Goal: Task Accomplishment & Management: Manage account settings

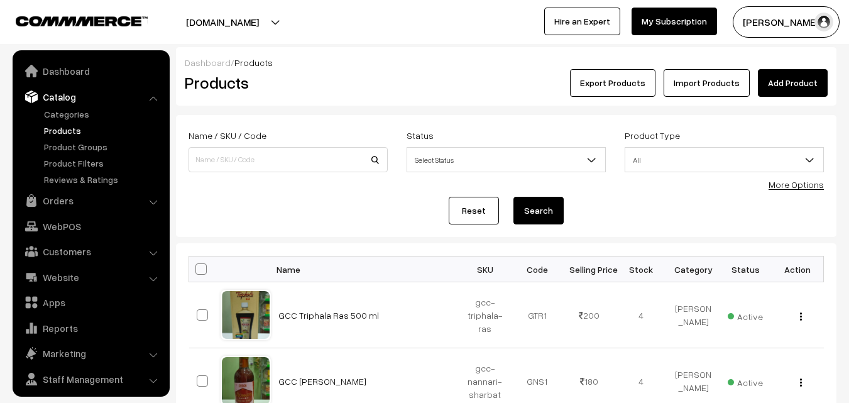
scroll to position [31, 0]
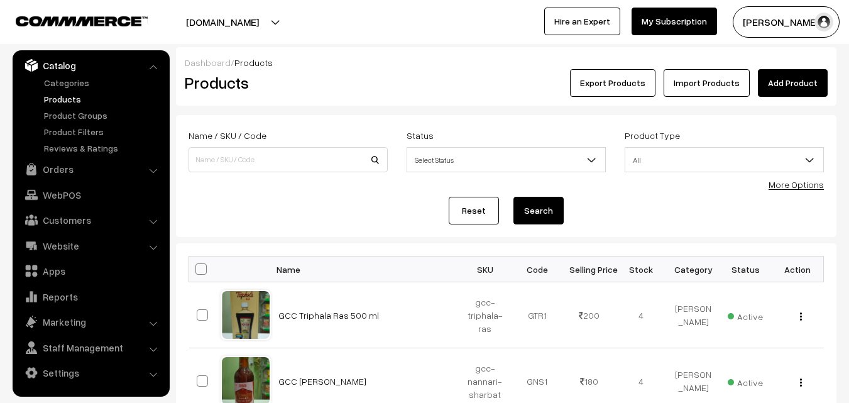
click at [73, 103] on link "Products" at bounding box center [103, 98] width 124 height 13
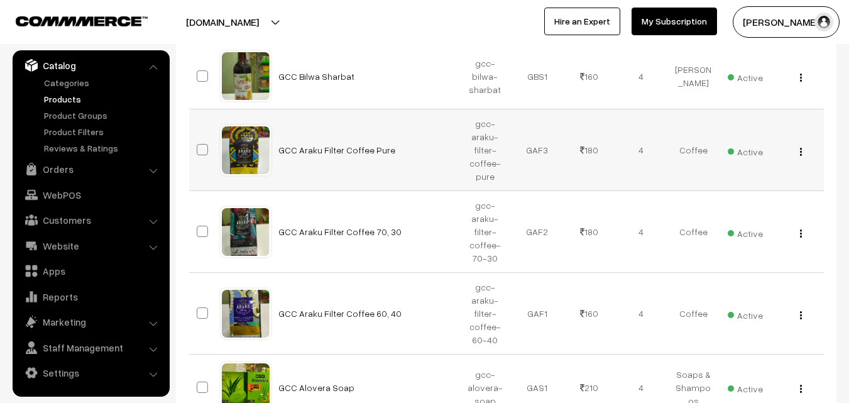
scroll to position [566, 0]
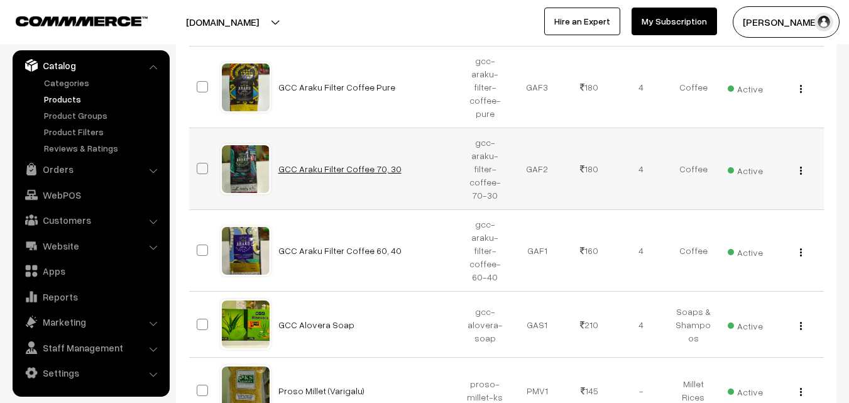
click at [304, 168] on link "GCC Araku Filter Coffee 70, 30" at bounding box center [339, 168] width 123 height 11
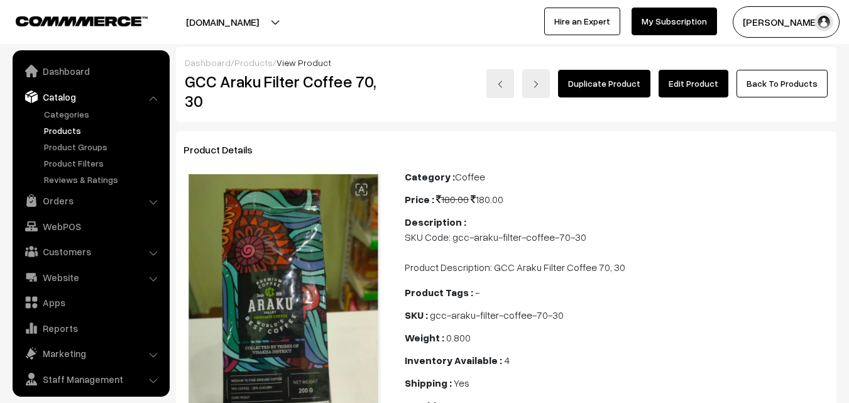
scroll to position [31, 0]
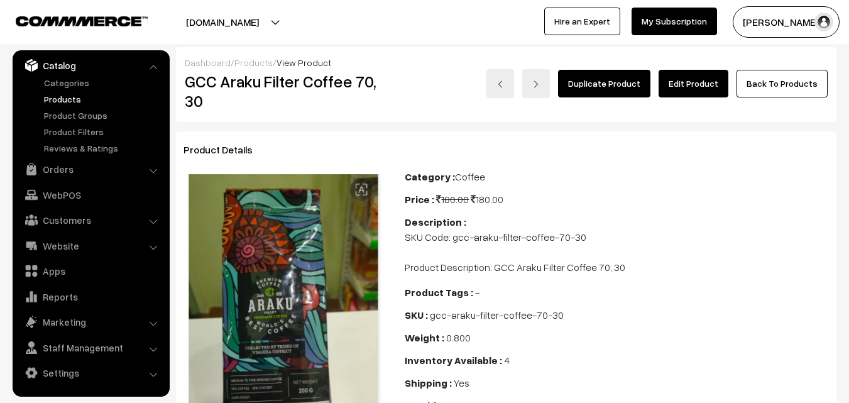
click at [693, 87] on link "Edit Product" at bounding box center [694, 84] width 70 height 28
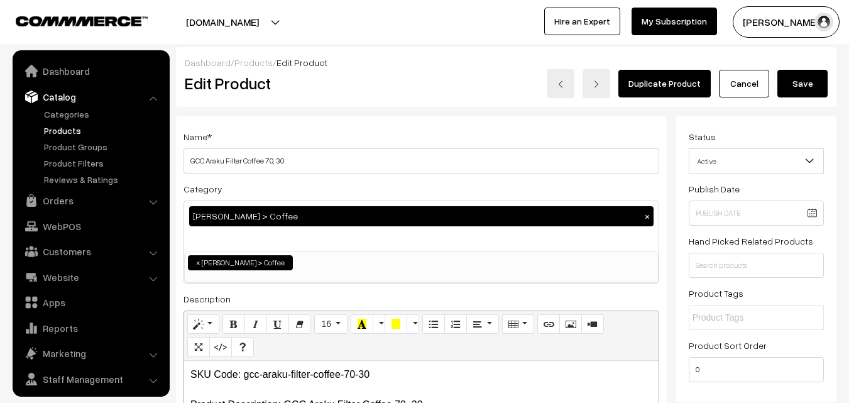
scroll to position [31, 0]
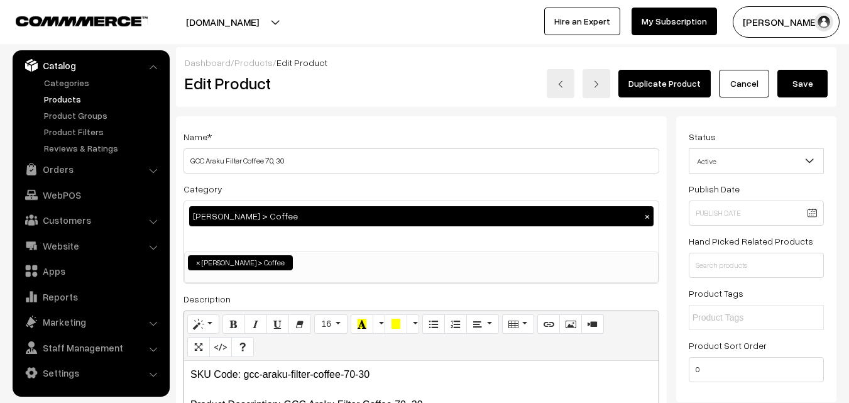
click at [275, 158] on h3 "Adjust Quantity" at bounding box center [233, 174] width 112 height 42
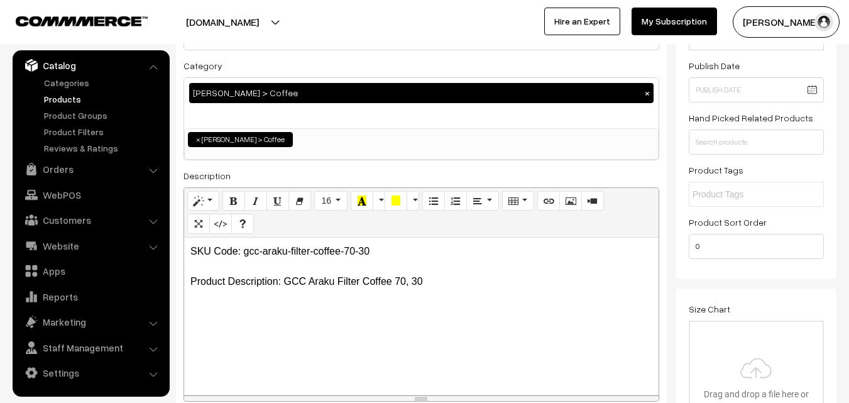
scroll to position [126, 0]
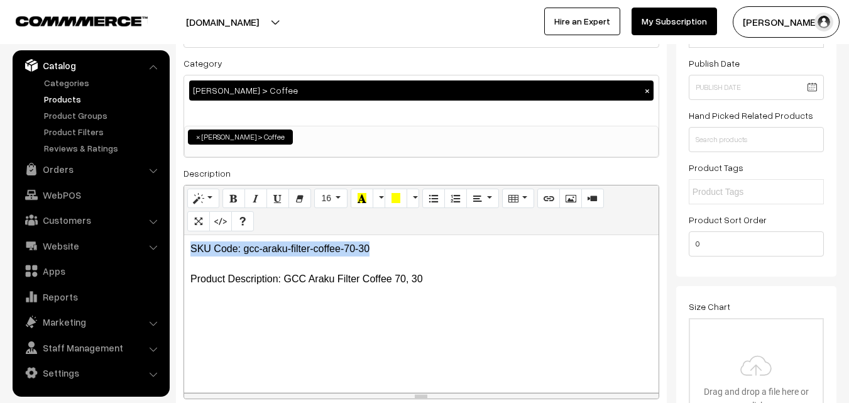
drag, startPoint x: 192, startPoint y: 248, endPoint x: 383, endPoint y: 250, distance: 190.5
click at [383, 250] on p "SKU Code: gcc-araku-filter-coffee-70-30 Product Description: GCC Araku Filter C…" at bounding box center [421, 263] width 462 height 45
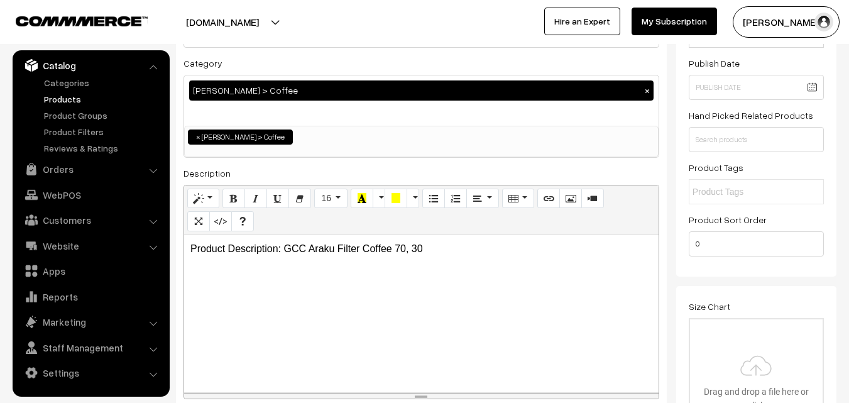
click at [233, 268] on div "Product Description: GCC Araku Filter Coffee 70, 30" at bounding box center [421, 313] width 475 height 157
click at [470, 258] on div "Product Description: GCC Araku Filter Coffee 70, 30" at bounding box center [421, 313] width 475 height 157
click at [375, 279] on p "SKU Code: gcc-araku-filter-coffee-70-30" at bounding box center [421, 274] width 462 height 15
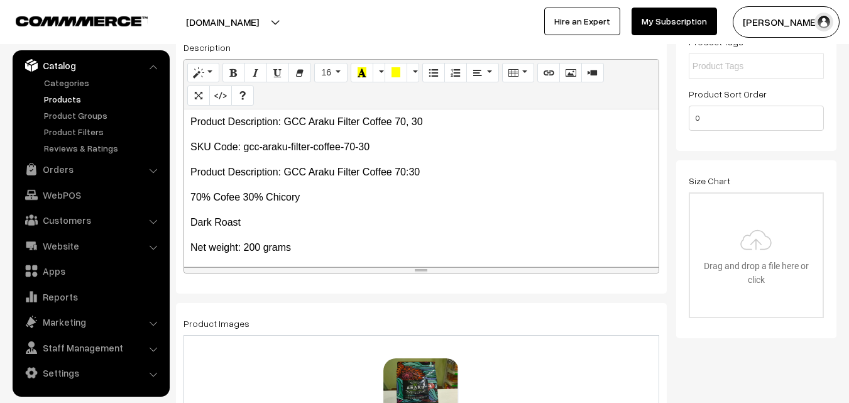
scroll to position [0, 0]
click at [231, 195] on p "70% Cofee 30% Chicory" at bounding box center [421, 198] width 462 height 15
click at [377, 207] on div "Product Description: GCC Araku Filter Coffee 70, 30 SKU Code: gcc-araku-filter-…" at bounding box center [421, 187] width 475 height 157
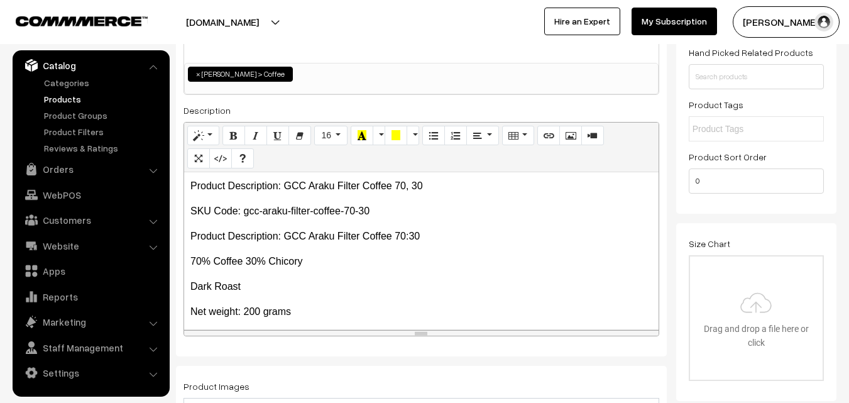
scroll to position [126, 0]
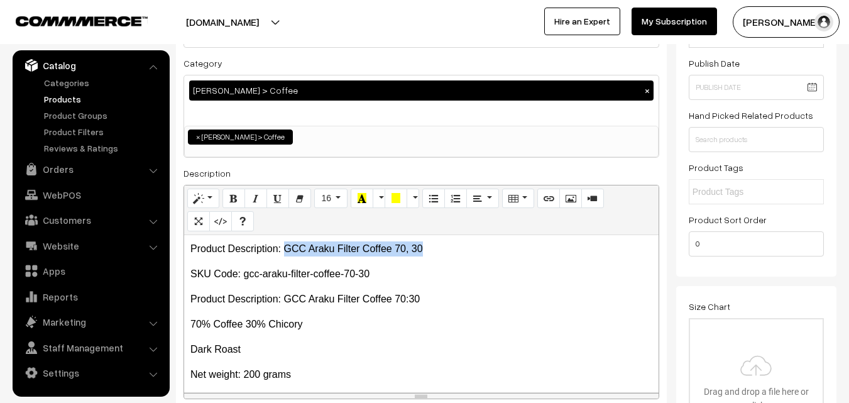
drag, startPoint x: 285, startPoint y: 246, endPoint x: 432, endPoint y: 243, distance: 147.1
click at [432, 243] on p "Product Description: GCC Araku Filter Coffee 70, 30" at bounding box center [421, 248] width 462 height 15
copy p "GCC Araku Filter Coffee 70, 30"
click at [360, 253] on p "Product Description: GCC Araku Filter Coffee 70, 30" at bounding box center [421, 248] width 462 height 15
drag, startPoint x: 287, startPoint y: 246, endPoint x: 397, endPoint y: 238, distance: 110.9
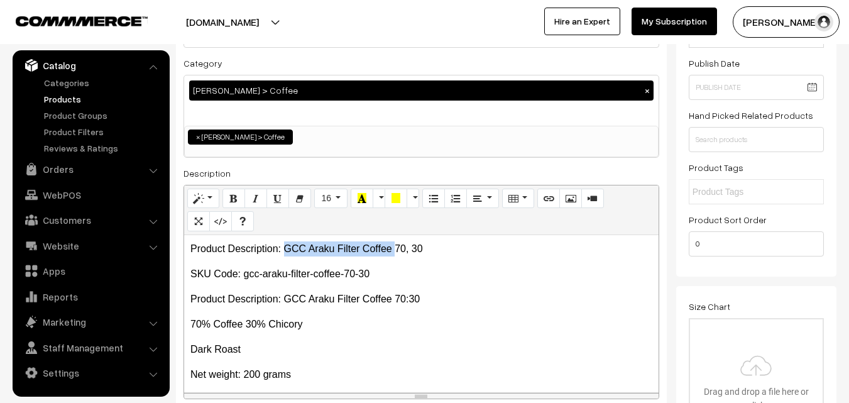
click at [397, 238] on div "Product Description: GCC Araku Filter Coffee 70, 30 SKU Code: gcc-araku-filter-…" at bounding box center [421, 313] width 475 height 157
copy p "GCC Araku Filter Coffee"
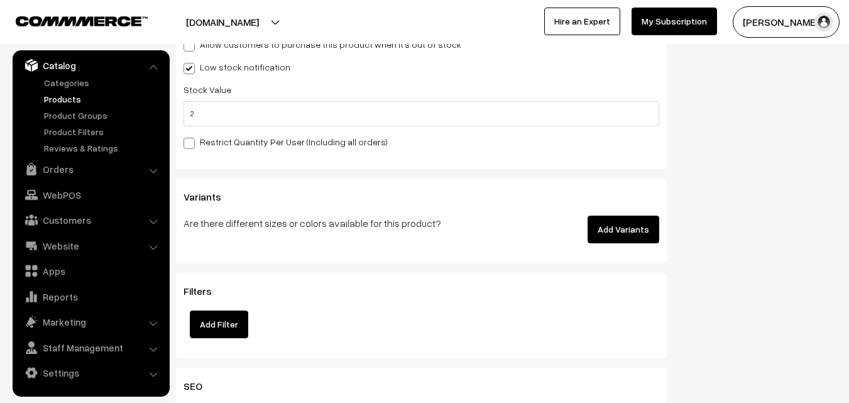
scroll to position [1509, 0]
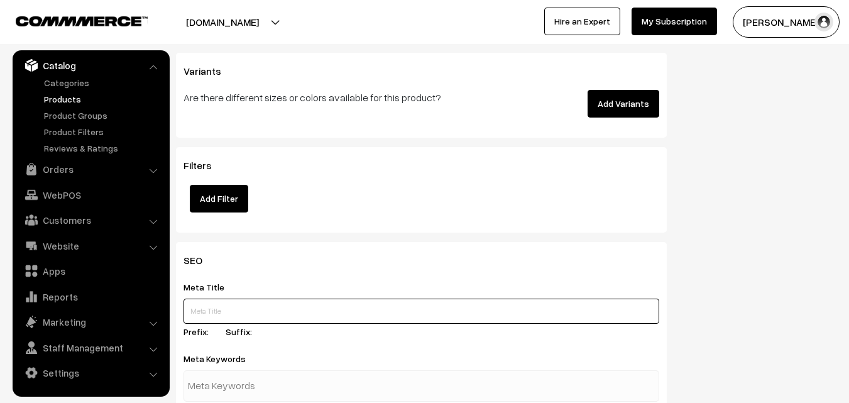
click at [229, 316] on input "text" at bounding box center [422, 311] width 476 height 25
paste input "GCC Araku Filter Coffee"
click at [189, 305] on input "GCC Araku Filter Coffee" at bounding box center [422, 311] width 476 height 25
click at [389, 310] on input "Buy GCC Araku Filter Coffee" at bounding box center [422, 311] width 476 height 25
click at [389, 310] on input "Buy GCC Araku Filter Coffee Online" at bounding box center [422, 311] width 476 height 25
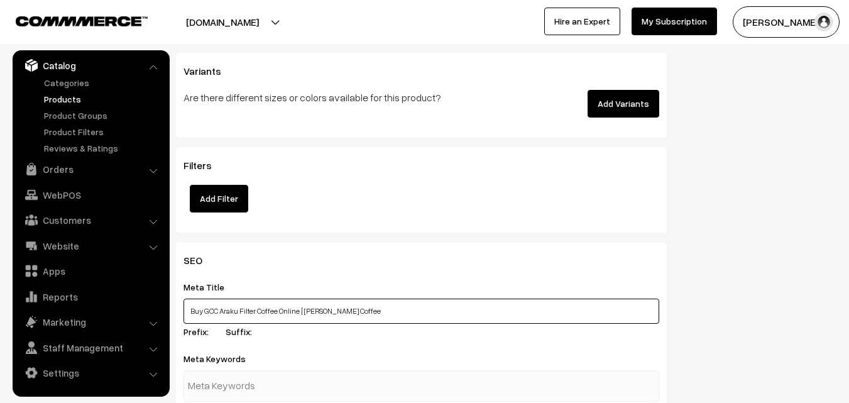
drag, startPoint x: 187, startPoint y: 309, endPoint x: 300, endPoint y: 316, distance: 113.3
click at [300, 316] on input "Buy GCC Araku Filter Coffee Online | Girijan Coffee" at bounding box center [422, 311] width 476 height 25
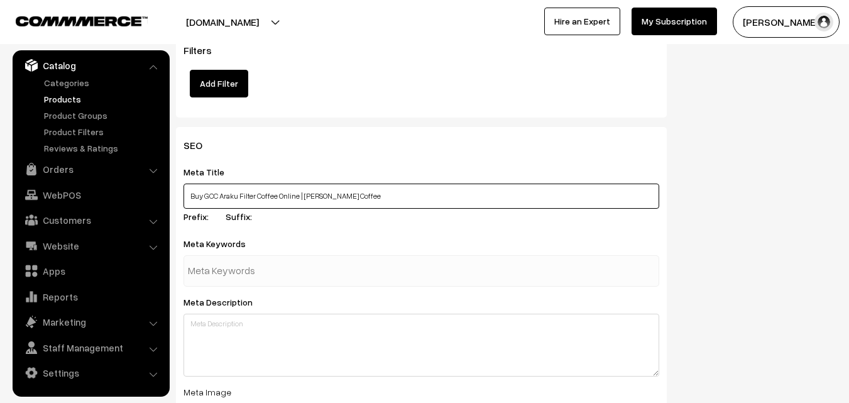
scroll to position [1634, 0]
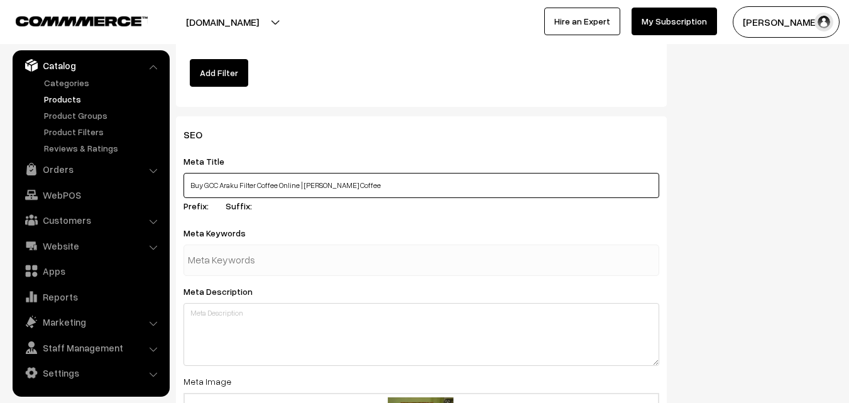
type input "Buy GCC Araku Filter Coffee Online | Girijan Coffee"
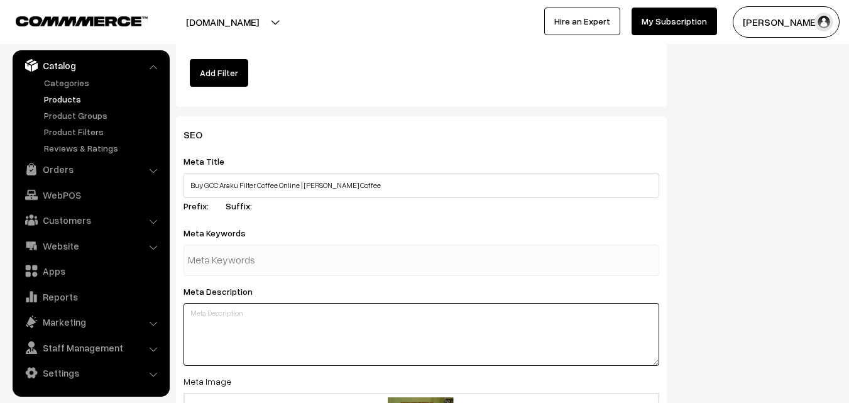
click at [261, 313] on textarea at bounding box center [422, 334] width 476 height 63
paste textarea "Buy GCC Araku Filter Coffee Online"
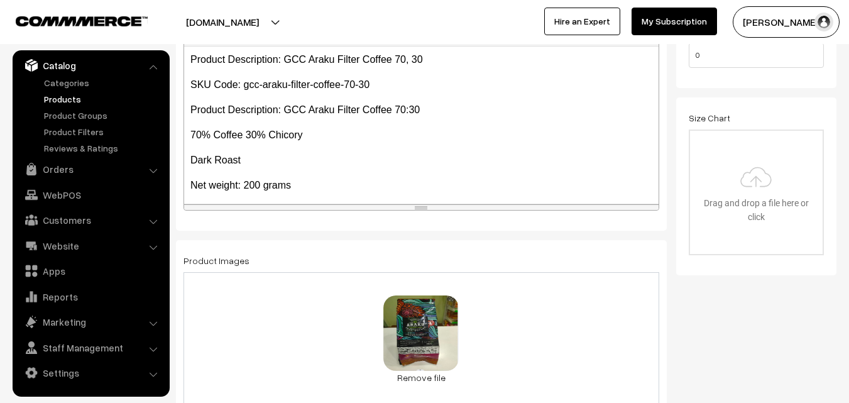
scroll to position [0, 0]
drag, startPoint x: 287, startPoint y: 107, endPoint x: 392, endPoint y: 107, distance: 105.0
click at [392, 107] on p "Product Description: GCC Araku Filter Coffee 70:30" at bounding box center [421, 110] width 462 height 15
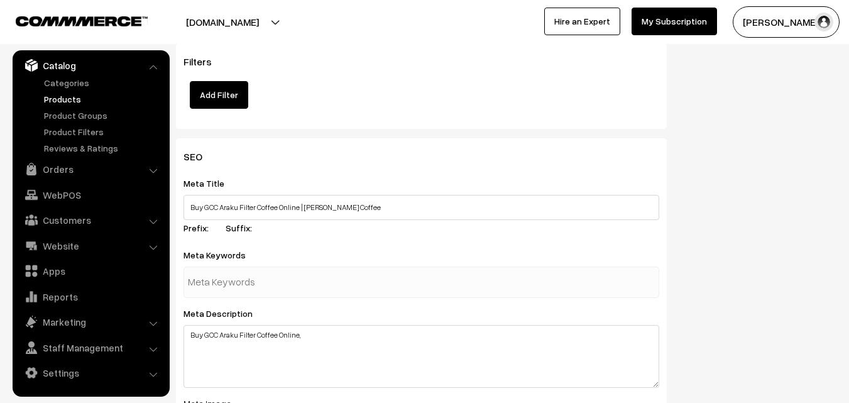
scroll to position [1634, 0]
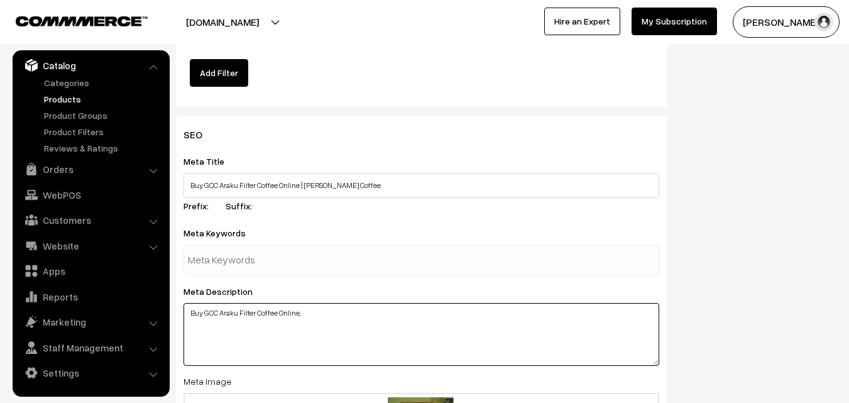
click at [349, 315] on textarea "Buy GCC Araku Filter Coffee Online," at bounding box center [422, 334] width 476 height 63
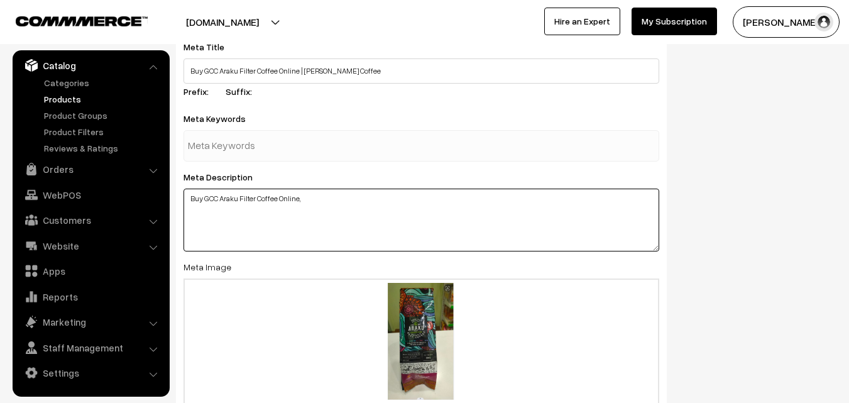
scroll to position [1760, 0]
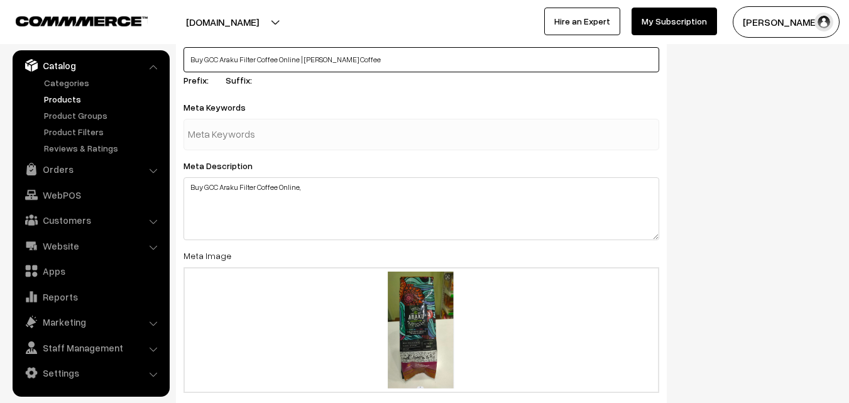
drag, startPoint x: 306, startPoint y: 56, endPoint x: 350, endPoint y: 61, distance: 44.3
click at [350, 61] on input "Buy GCC Araku Filter Coffee Online | Girijan Coffee" at bounding box center [422, 59] width 476 height 25
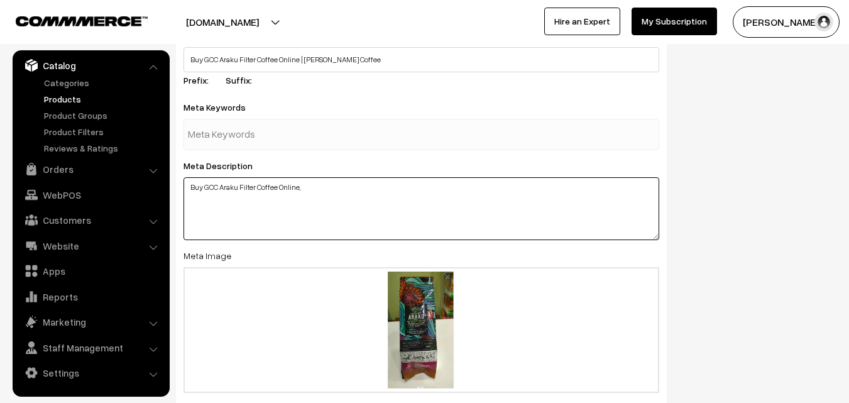
click at [321, 186] on textarea "Buy GCC Araku Filter Coffee Online," at bounding box center [422, 208] width 476 height 63
paste textarea "Girijan Coffee"
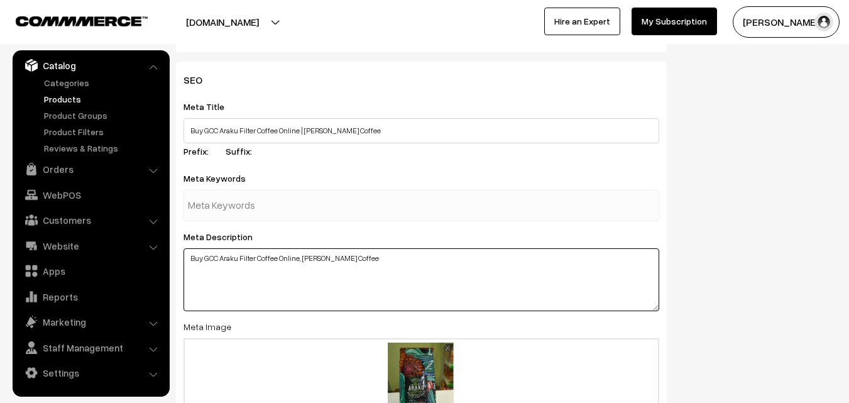
scroll to position [1697, 0]
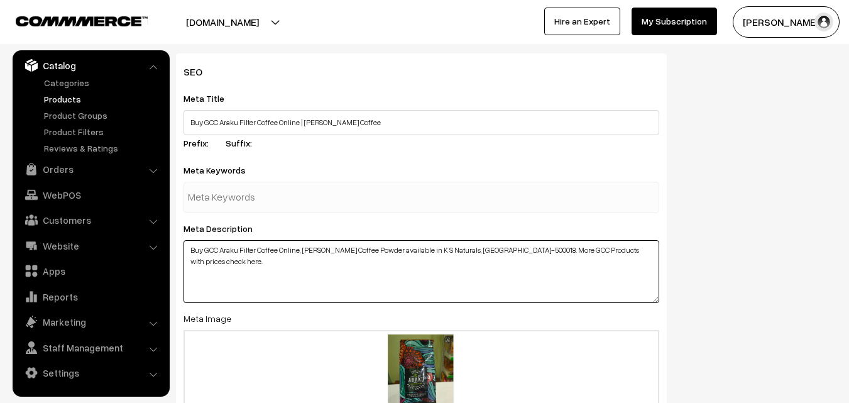
type textarea "Buy GCC Araku Filter Coffee Online, Girijan Coffee Powder available in K S Natu…"
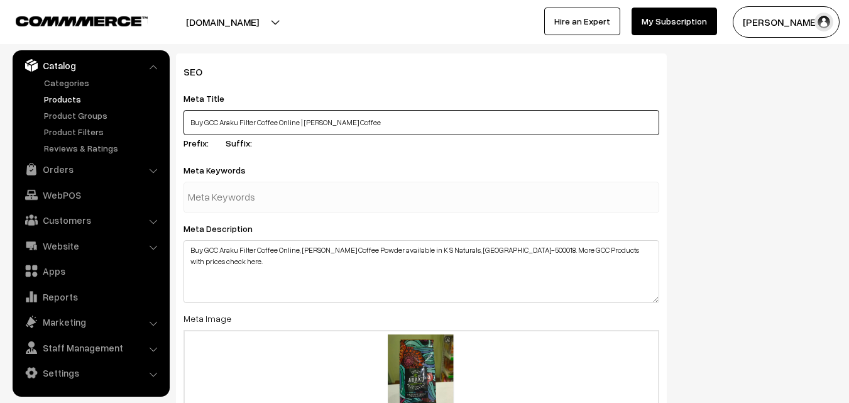
drag, startPoint x: 190, startPoint y: 116, endPoint x: 392, endPoint y: 119, distance: 201.8
click at [392, 119] on input "Buy GCC Araku Filter Coffee Online | Girijan Coffee" at bounding box center [422, 122] width 476 height 25
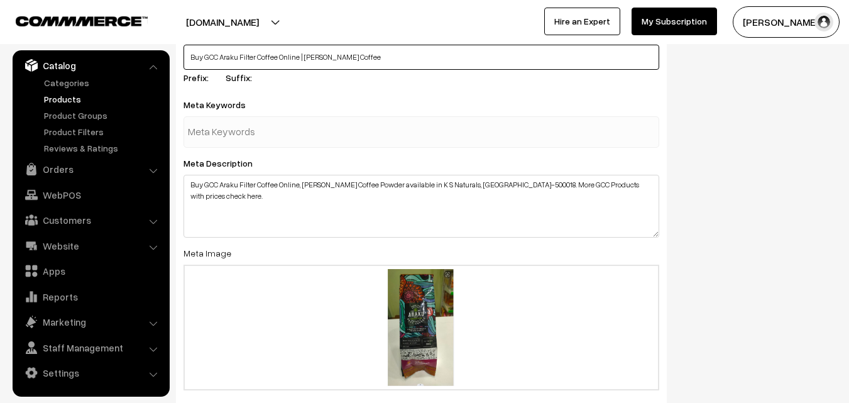
scroll to position [1755, 0]
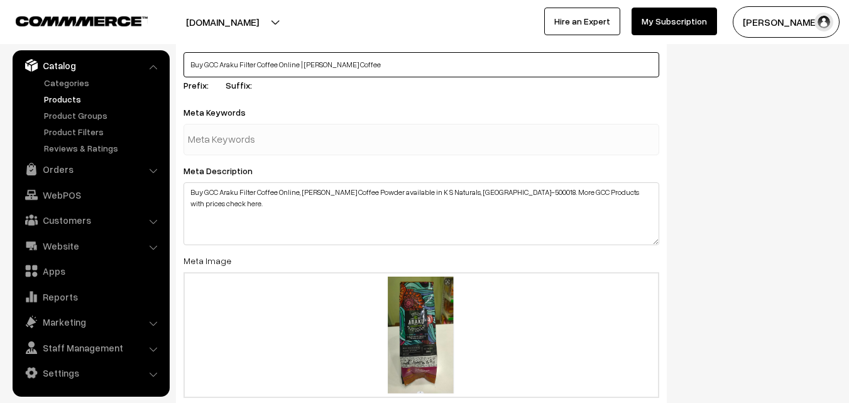
click at [212, 68] on input "Buy GCC Araku Filter Coffee Online | Girijan Coffee" at bounding box center [422, 64] width 476 height 25
drag, startPoint x: 206, startPoint y: 63, endPoint x: 282, endPoint y: 63, distance: 76.1
click at [282, 63] on input "Buy GCC Araku Filter Coffee Online | Girijan Coffee" at bounding box center [422, 64] width 476 height 25
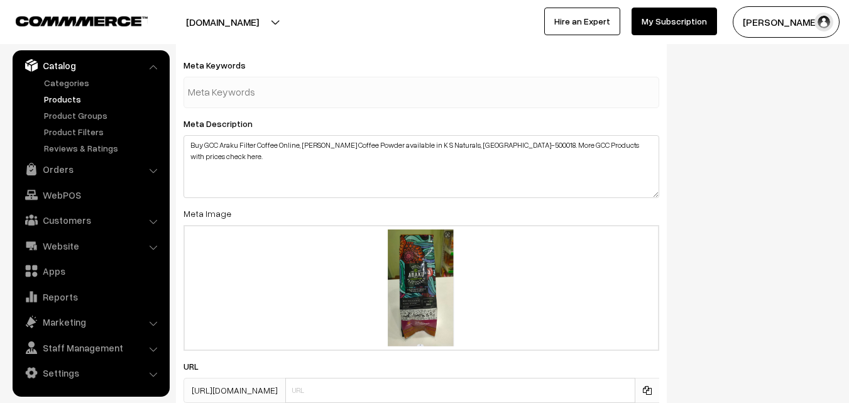
scroll to position [1944, 0]
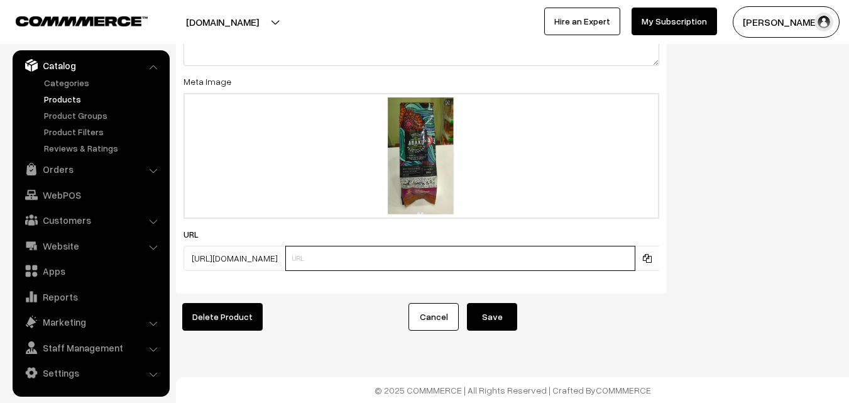
click at [371, 253] on input "text" at bounding box center [460, 258] width 350 height 25
paste input "GCC Araku Filter Coffee"
drag, startPoint x: 346, startPoint y: 248, endPoint x: 327, endPoint y: 248, distance: 18.2
click at [327, 248] on input "GCC Araku Filter Coffee" at bounding box center [460, 258] width 350 height 25
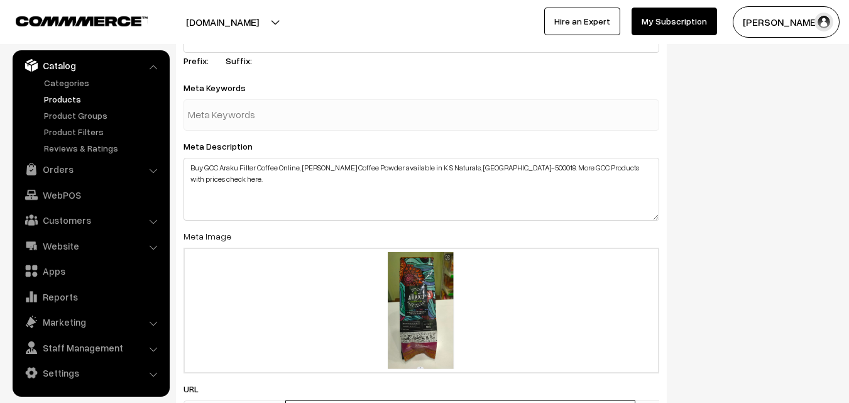
scroll to position [1755, 0]
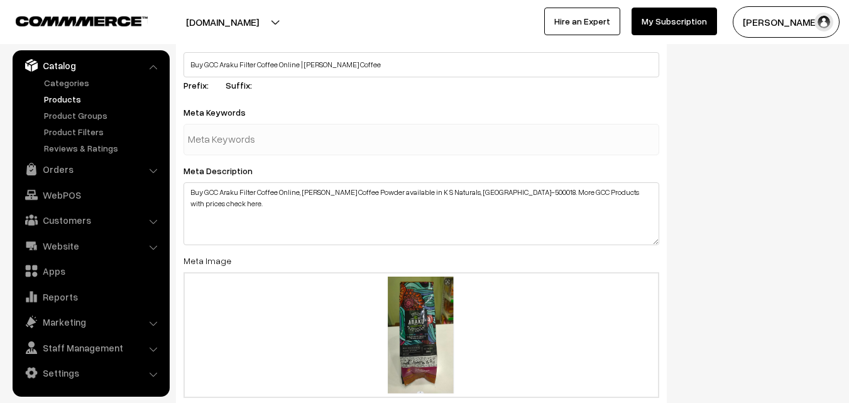
type input "girijan-araku-filter-coffee"
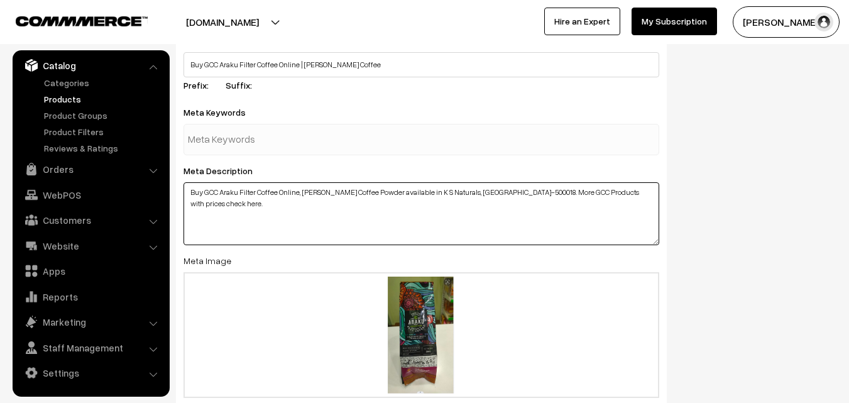
drag, startPoint x: 204, startPoint y: 189, endPoint x: 282, endPoint y: 188, distance: 77.9
click at [282, 188] on textarea "Buy GCC Araku Filter Coffee Online, Girijan Coffee Powder available in K S Natu…" at bounding box center [422, 213] width 476 height 63
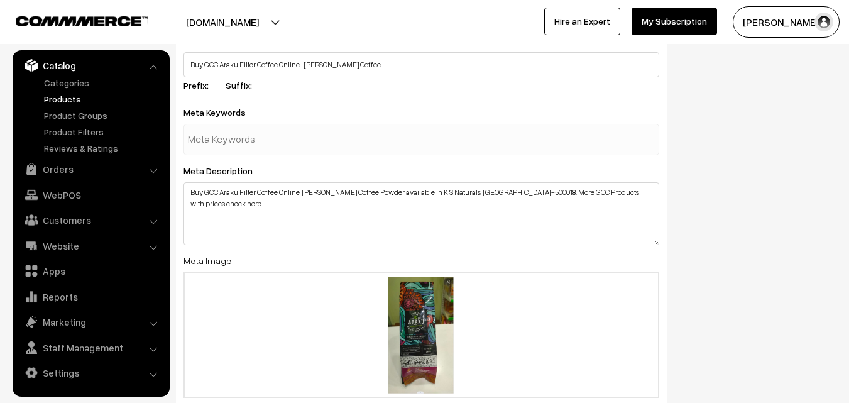
click at [258, 148] on input "text" at bounding box center [253, 139] width 131 height 25
paste input "GCC Araku Filter Coffee"
type input "GCC Araku Filter Coffee"
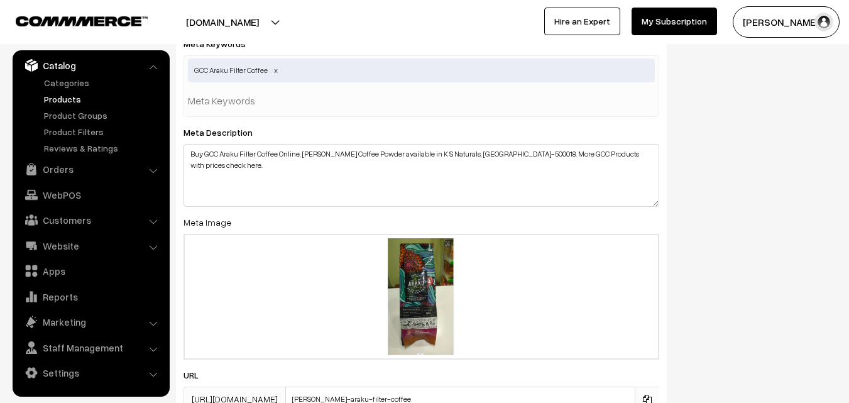
scroll to position [1974, 0]
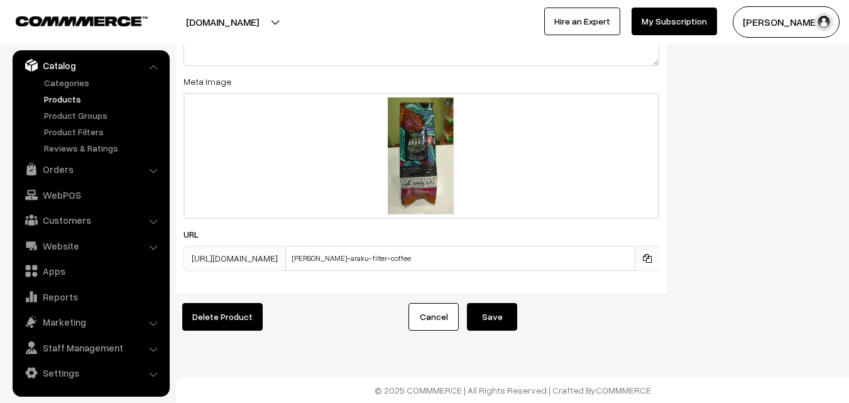
click at [490, 303] on button "Save" at bounding box center [492, 317] width 50 height 28
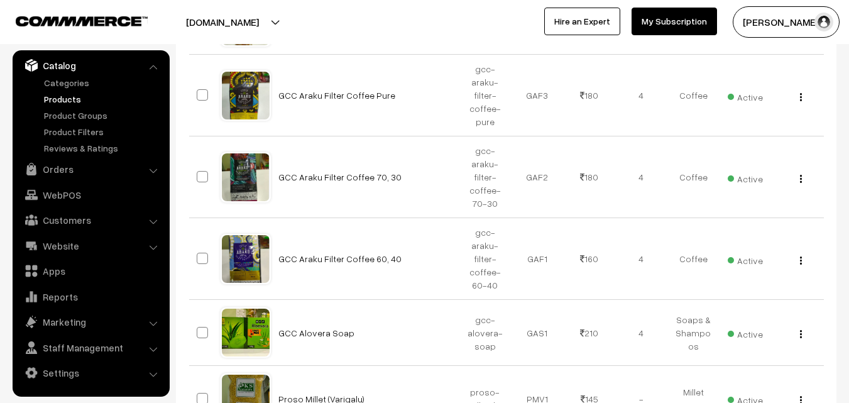
scroll to position [566, 0]
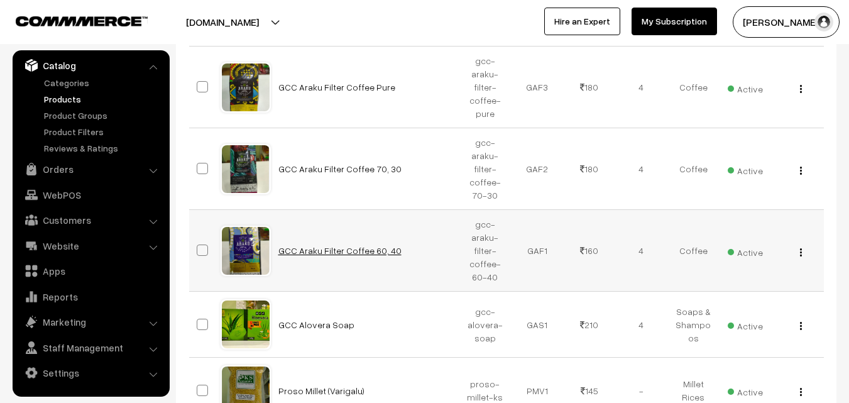
click at [351, 255] on link "GCC Araku Filter Coffee 60, 40" at bounding box center [339, 250] width 123 height 11
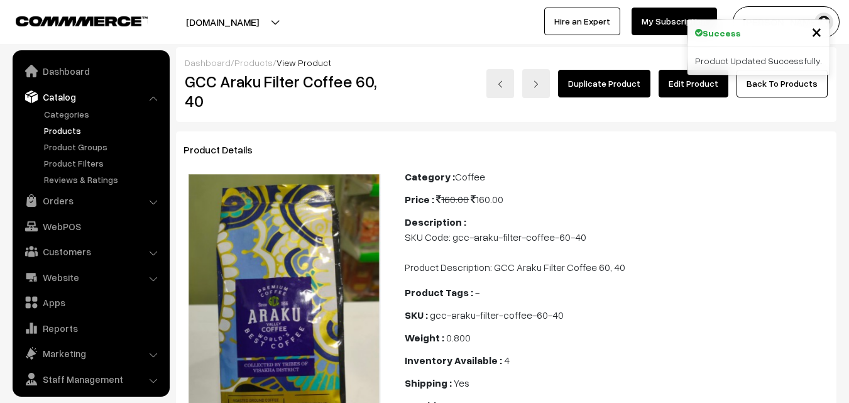
scroll to position [31, 0]
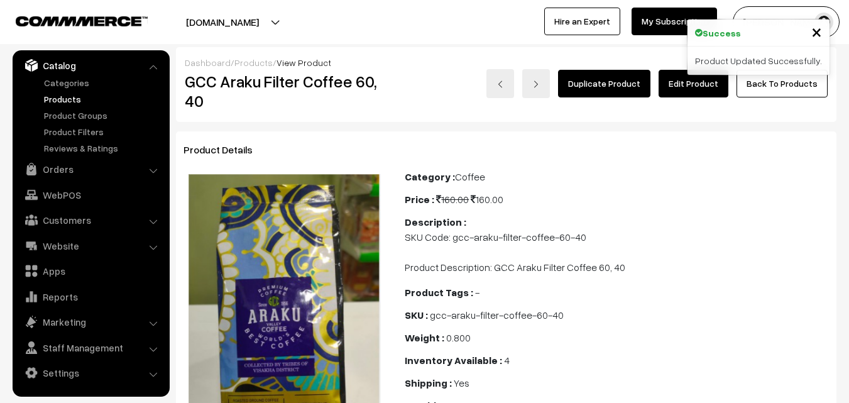
click at [692, 86] on link "Edit Product" at bounding box center [694, 84] width 70 height 28
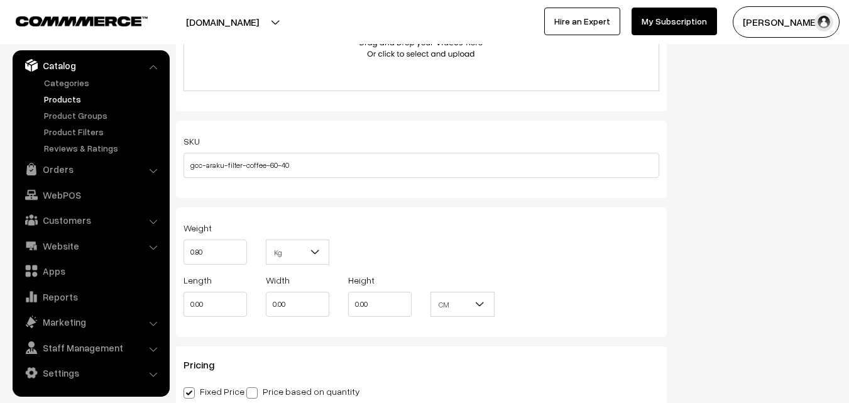
scroll to position [817, 0]
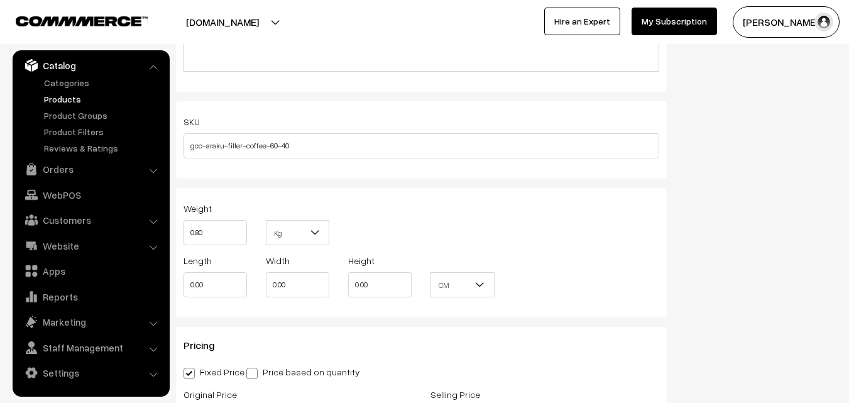
click at [251, 192] on div "Weight 0.80 Kg Kg Length 0.00 Width 0.00 Height 0.00 CM In CM Digital Product" at bounding box center [421, 252] width 491 height 129
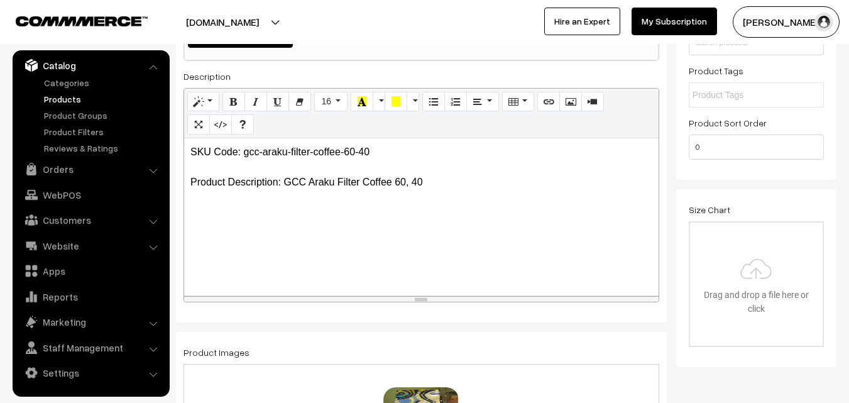
scroll to position [121, 0]
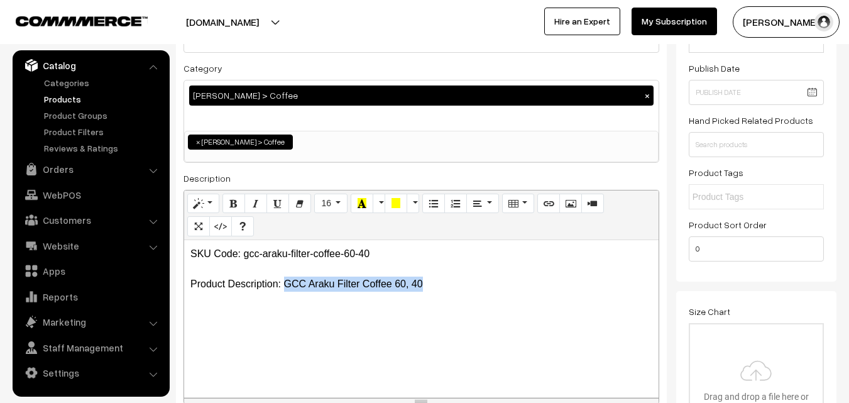
drag, startPoint x: 283, startPoint y: 282, endPoint x: 441, endPoint y: 277, distance: 157.2
click at [441, 277] on p "SKU Code: gcc-araku-filter-coffee-60-40 Product Description: GCC Araku Filter C…" at bounding box center [421, 268] width 462 height 45
paste div
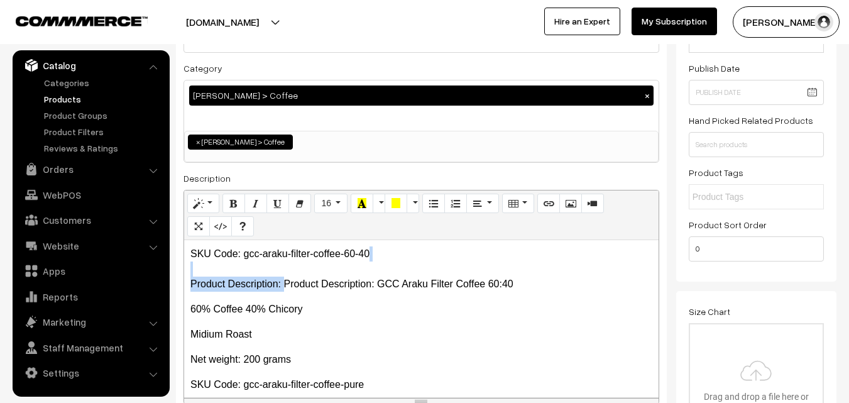
drag, startPoint x: 285, startPoint y: 283, endPoint x: 185, endPoint y: 276, distance: 100.2
click at [185, 276] on div "SKU Code: gcc-araku-filter-coffee-60-40 Product Description: Product Descriptio…" at bounding box center [421, 318] width 475 height 157
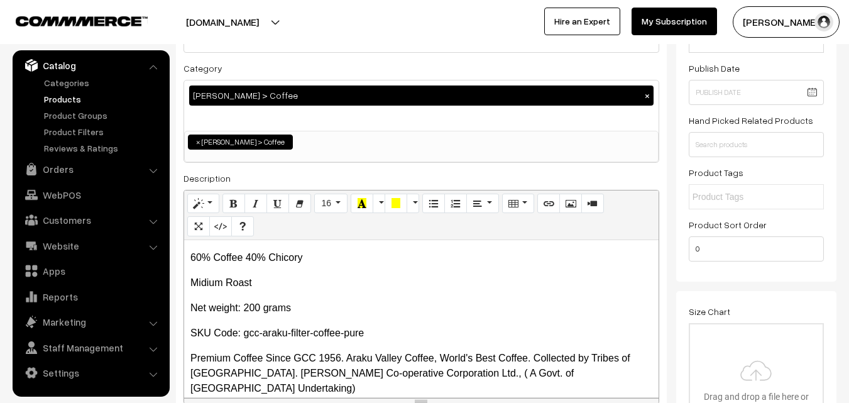
scroll to position [0, 0]
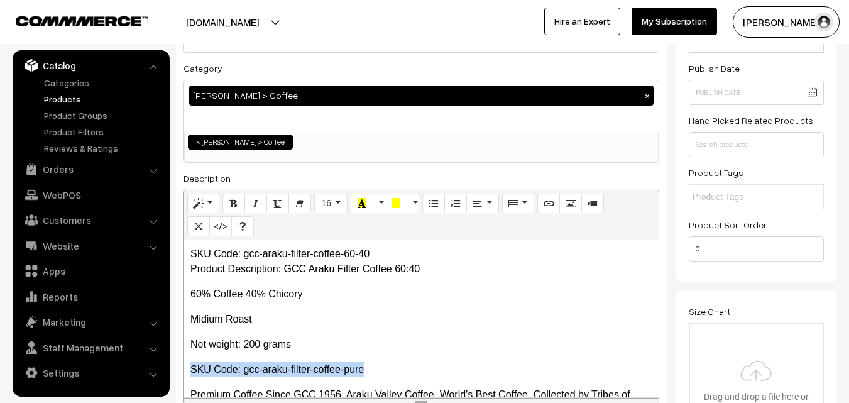
drag, startPoint x: 190, startPoint y: 370, endPoint x: 380, endPoint y: 371, distance: 189.8
click at [380, 371] on div "SKU Code: gcc-araku-filter-coffee-60-40 Product Description: GCC Araku Filter C…" at bounding box center [421, 318] width 475 height 157
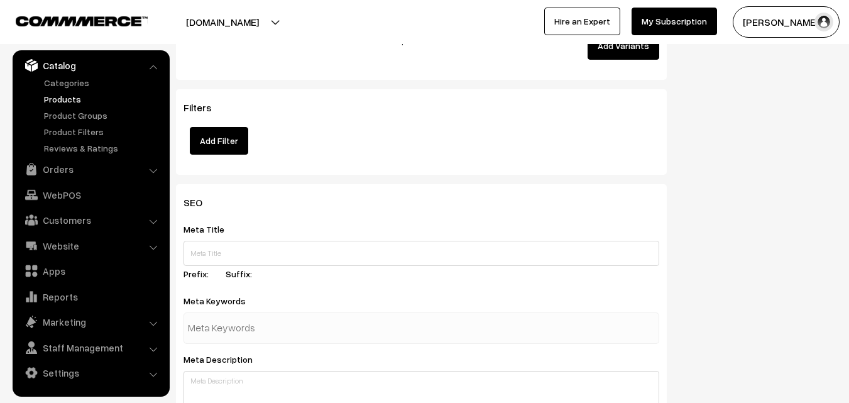
scroll to position [1571, 0]
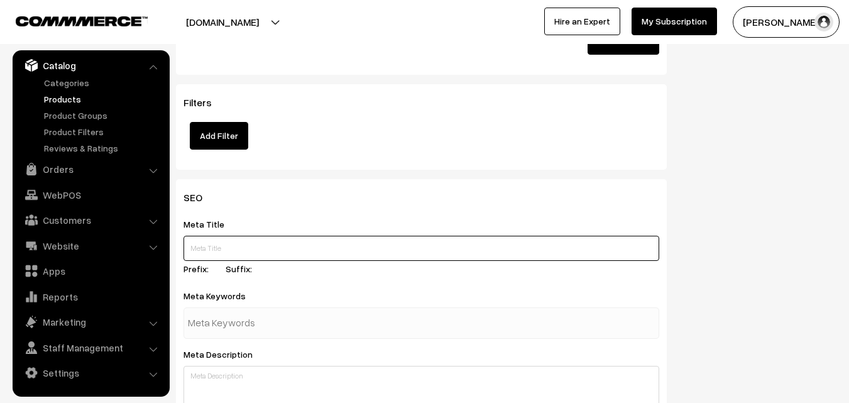
click at [219, 258] on input "text" at bounding box center [422, 248] width 476 height 25
paste input "GCC Araku Filter Coffee"
drag, startPoint x: 204, startPoint y: 245, endPoint x: 278, endPoint y: 245, distance: 74.8
click at [278, 245] on input "Buy GCC Araku Filter Coffee Online |" at bounding box center [422, 248] width 476 height 25
click at [326, 251] on input "Buy GCC Araku Filter Coffee Online |" at bounding box center [422, 248] width 476 height 25
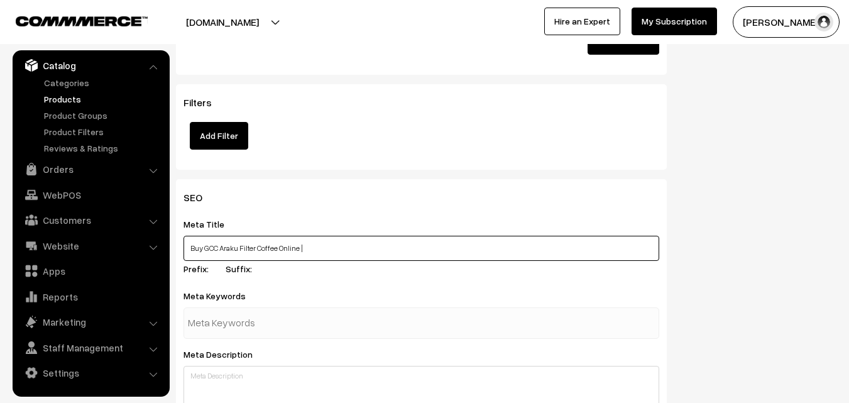
paste input "GCC Araku Filter Coffee"
drag, startPoint x: 187, startPoint y: 246, endPoint x: 298, endPoint y: 248, distance: 110.6
click at [298, 248] on input "Buy GCC Araku Filter Coffee Online | GCC Araku Filter Coffee" at bounding box center [422, 248] width 476 height 25
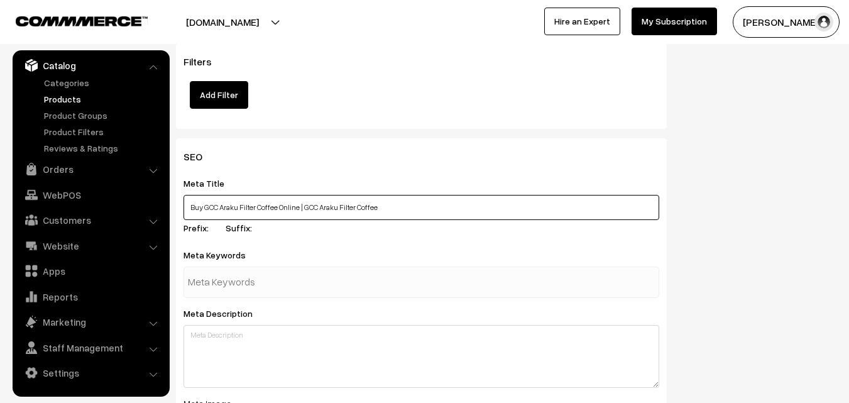
scroll to position [1634, 0]
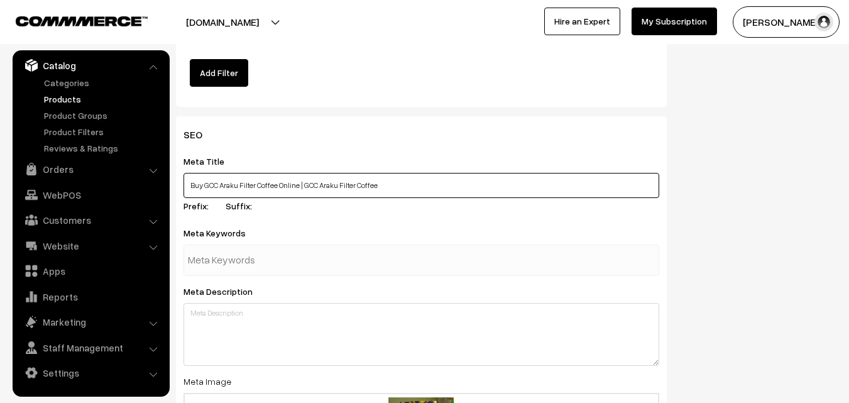
type input "Buy GCC Araku Filter Coffee Online | GCC Araku Filter Coffee"
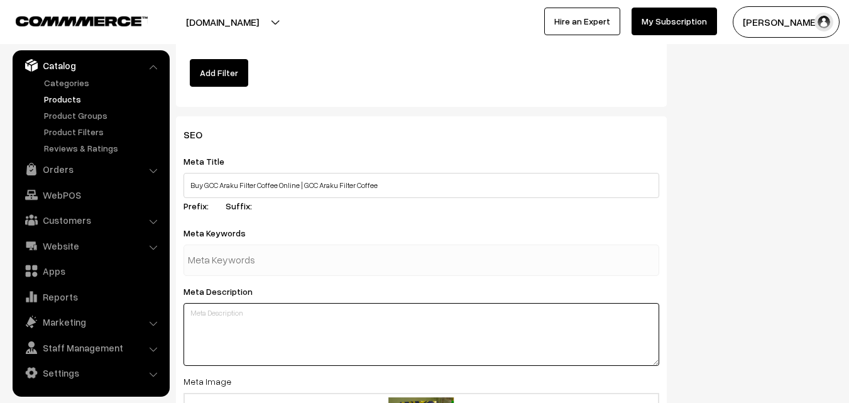
click at [237, 317] on textarea at bounding box center [422, 334] width 476 height 63
click at [233, 321] on textarea at bounding box center [422, 334] width 476 height 63
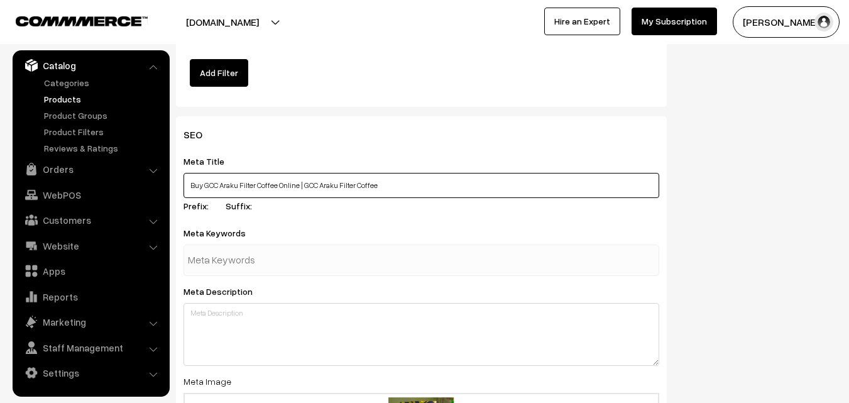
drag, startPoint x: 190, startPoint y: 181, endPoint x: 299, endPoint y: 185, distance: 109.4
click at [299, 185] on input "Buy GCC Araku Filter Coffee Online | GCC Araku Filter Coffee" at bounding box center [422, 185] width 476 height 25
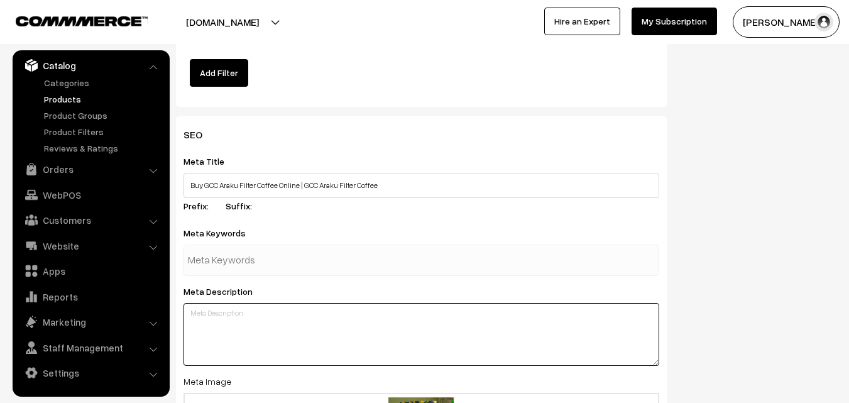
click at [253, 307] on textarea at bounding box center [422, 334] width 476 height 63
paste textarea "Buy GCC Araku Filter Coffee Online"
click at [226, 336] on textarea "Buy GCC Araku Filter Coffee Online," at bounding box center [422, 334] width 476 height 63
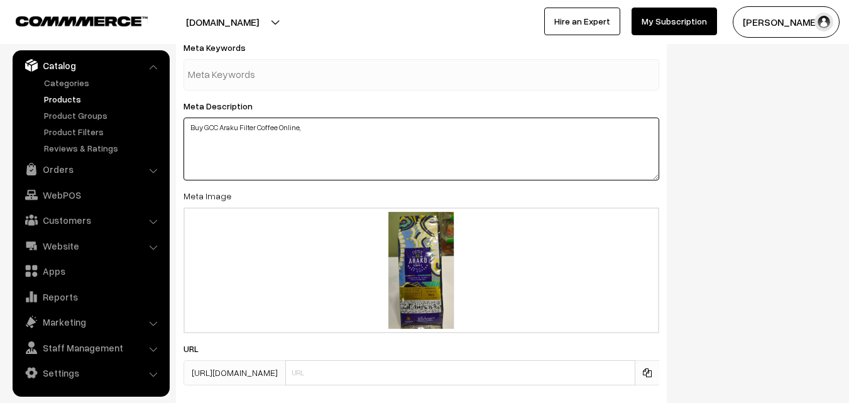
scroll to position [1886, 0]
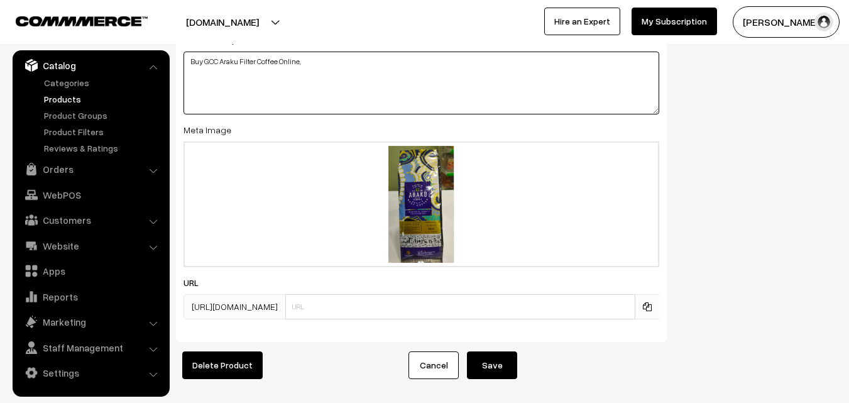
click at [322, 67] on textarea "Buy GCC Araku Filter Coffee Online," at bounding box center [422, 83] width 476 height 63
paste textarea "Araku Valley Coffee, World's Best Coffee. Collected by Tribes of Visakha Distri…"
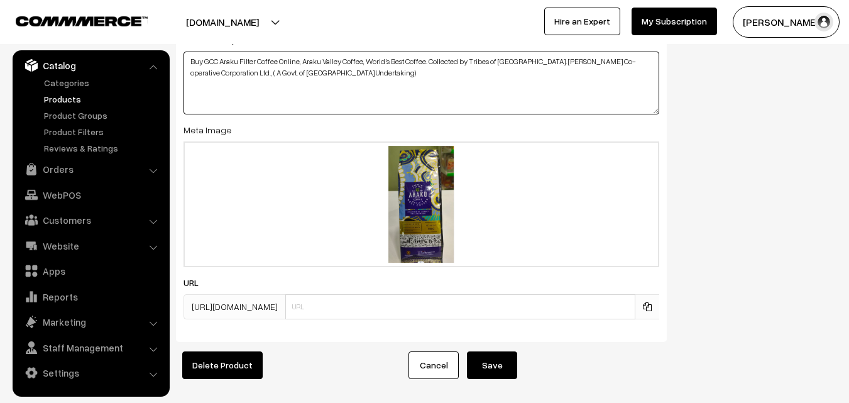
type textarea "Buy GCC Araku Filter Coffee Online, Araku Valley Coffee, World's Best Coffee. C…"
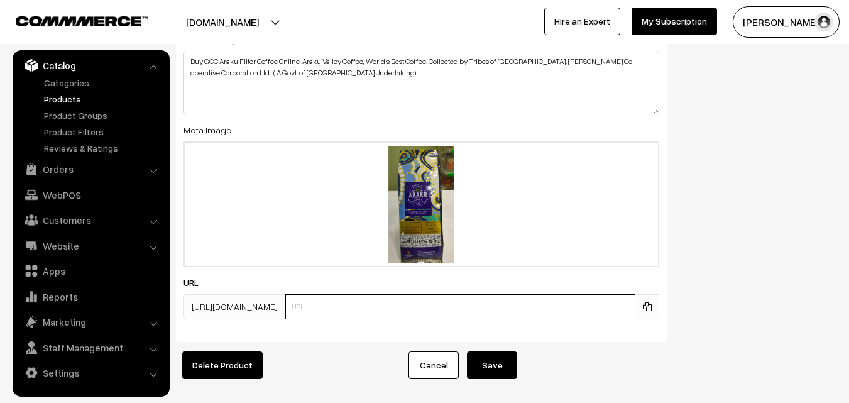
click at [349, 310] on input "text" at bounding box center [460, 306] width 350 height 25
type input "gcc-araku-coffee-filter"
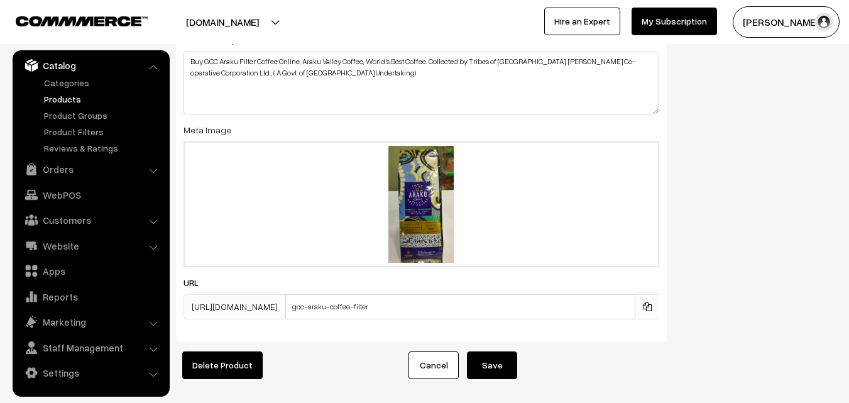
click at [500, 370] on button "Save" at bounding box center [492, 365] width 50 height 28
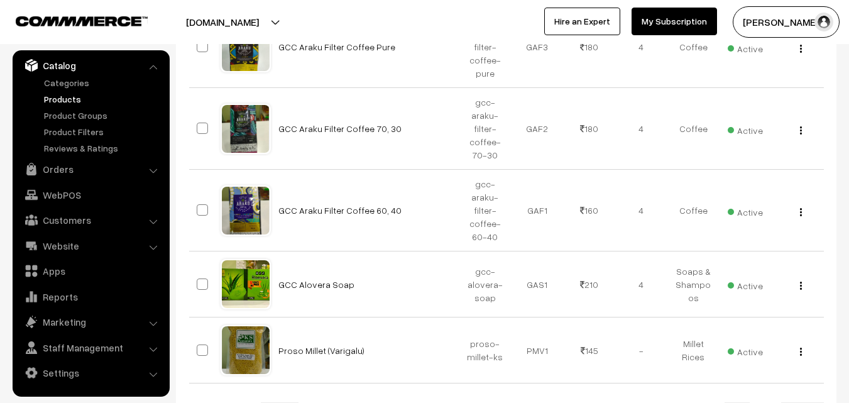
scroll to position [629, 0]
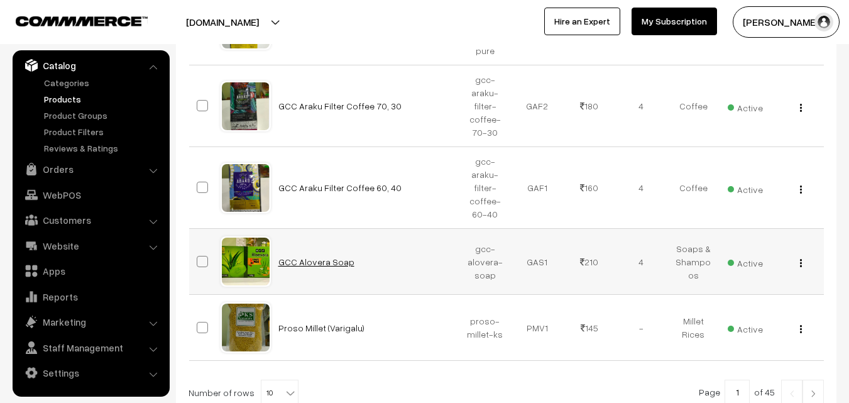
click at [314, 265] on link "GCC Alovera Soap" at bounding box center [316, 261] width 76 height 11
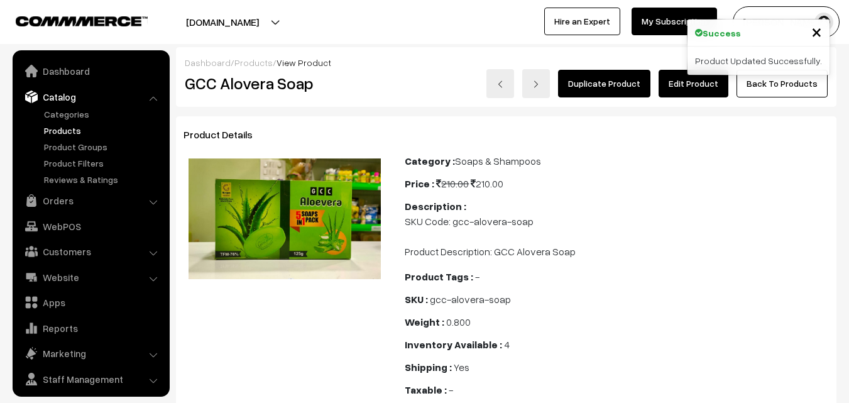
scroll to position [31, 0]
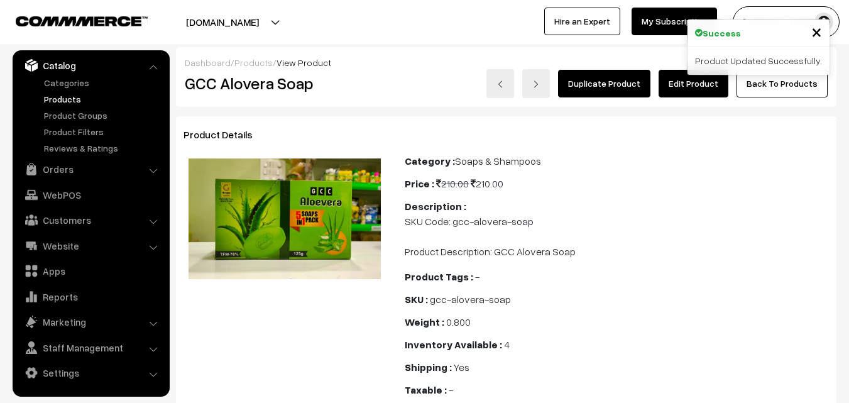
click at [686, 89] on link "Edit Product" at bounding box center [694, 84] width 70 height 28
